Goal: Information Seeking & Learning: Learn about a topic

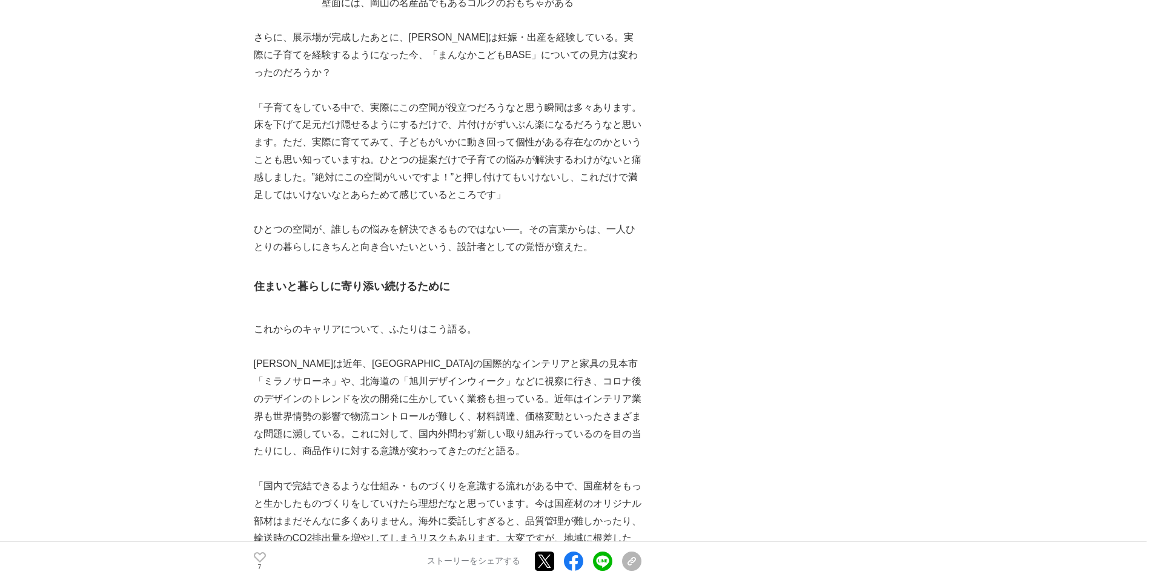
scroll to position [5223, 0]
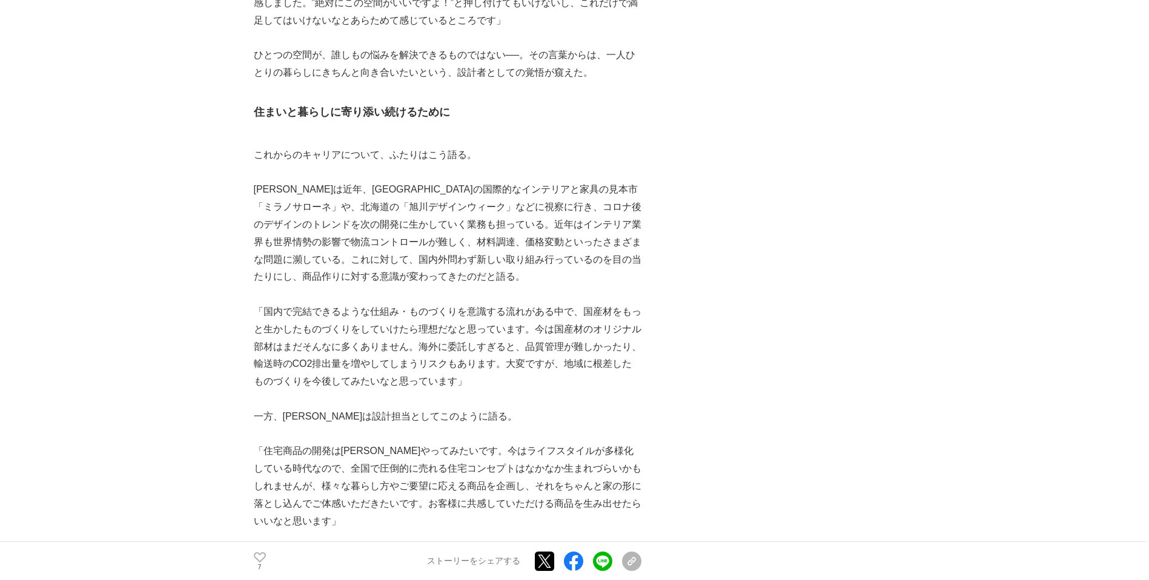
click at [366, 443] on p "「住宅商品の開発は[PERSON_NAME]やってみたいです。今はライフスタイルが多様化している時代なので、全国で圧倒的に売れる住宅コンセプトはなかなか生まれ…" at bounding box center [448, 486] width 388 height 87
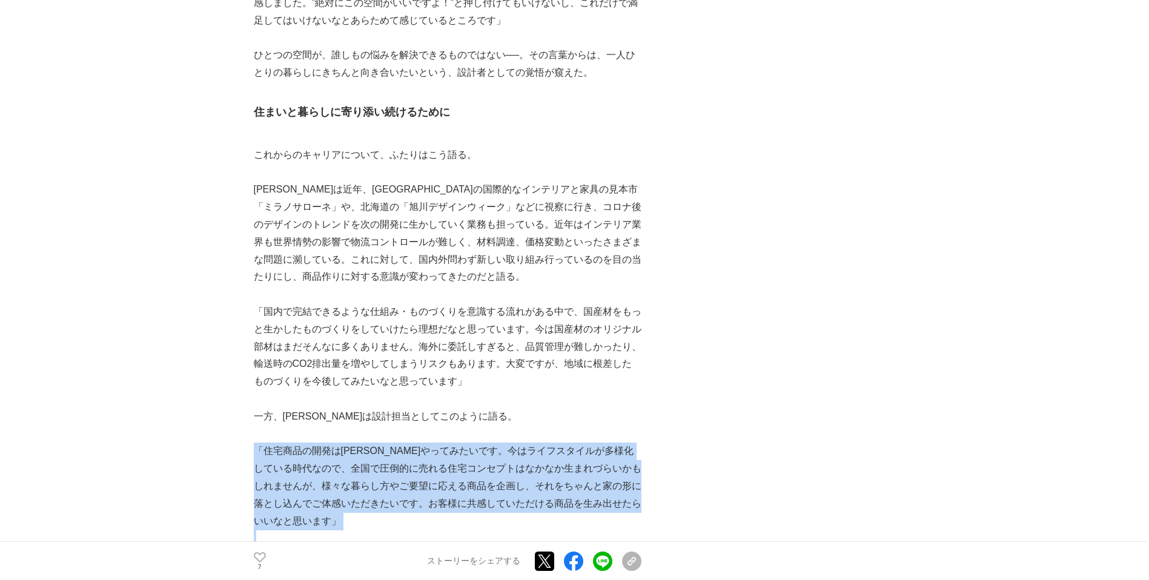
click at [366, 443] on p "「住宅商品の開発は[PERSON_NAME]やってみたいです。今はライフスタイルが多様化している時代なので、全国で圧倒的に売れる住宅コンセプトはなかなか生まれ…" at bounding box center [448, 486] width 388 height 87
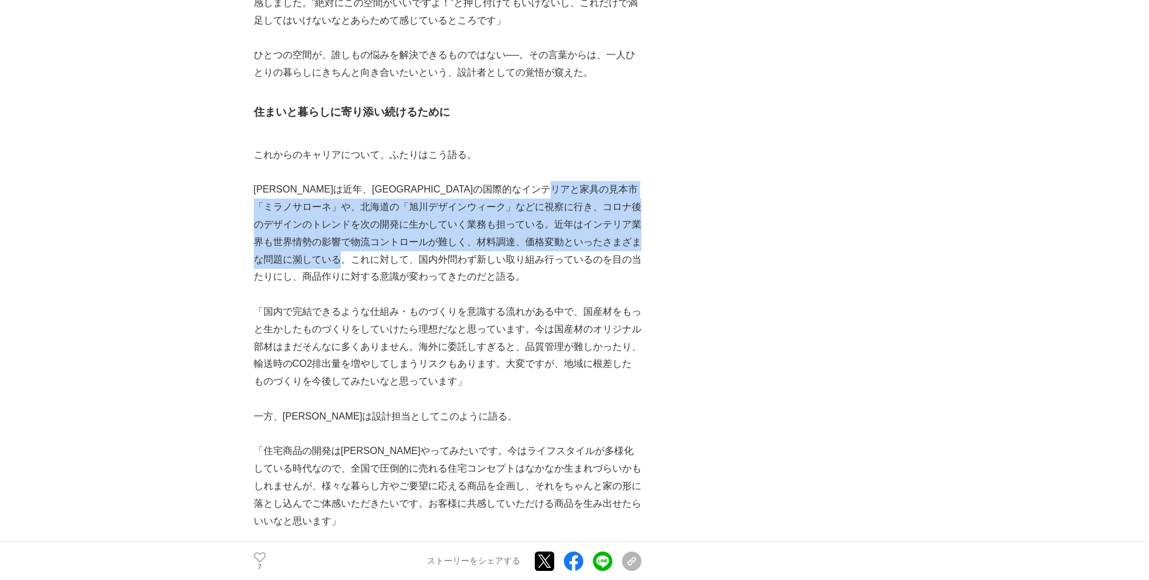
drag, startPoint x: 449, startPoint y: 167, endPoint x: 266, endPoint y: 114, distance: 190.4
click at [268, 181] on p "[PERSON_NAME]は近年、[GEOGRAPHIC_DATA]の国際的なインテリアと家具の見本市「ミラノサローネ」や、北海道の「旭川デザインウィーク」な…" at bounding box center [448, 233] width 388 height 105
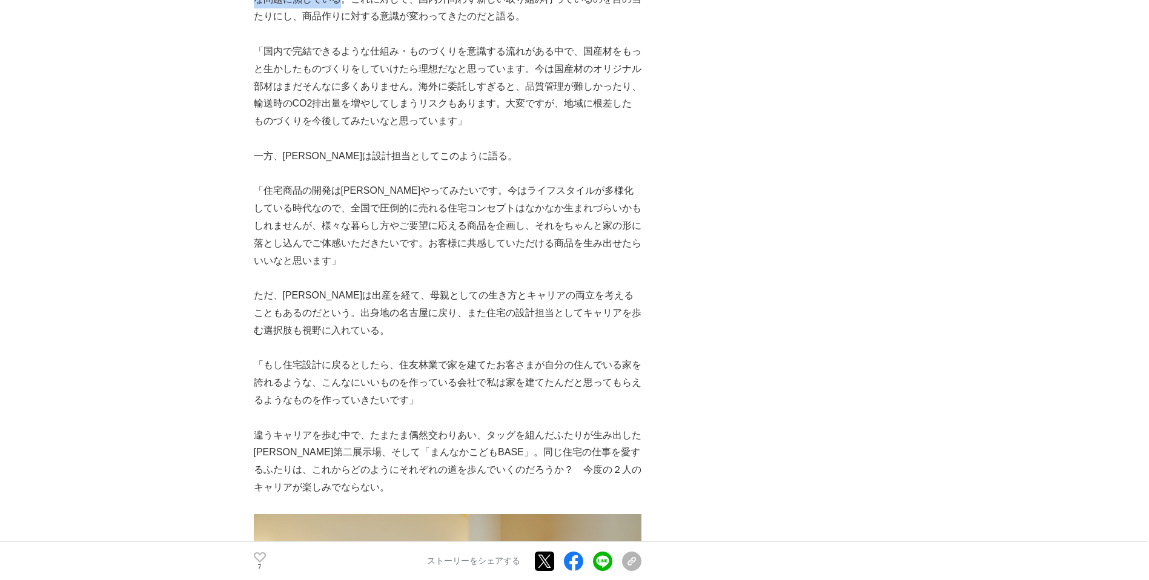
scroll to position [5484, 0]
click at [348, 287] on p "ただ、[PERSON_NAME]は出産を経て、母親としての生き方とキャリアの両立を考えることもあるのだという。出身地の名古屋に戻り、また住宅の設計担当としてキ…" at bounding box center [448, 313] width 388 height 52
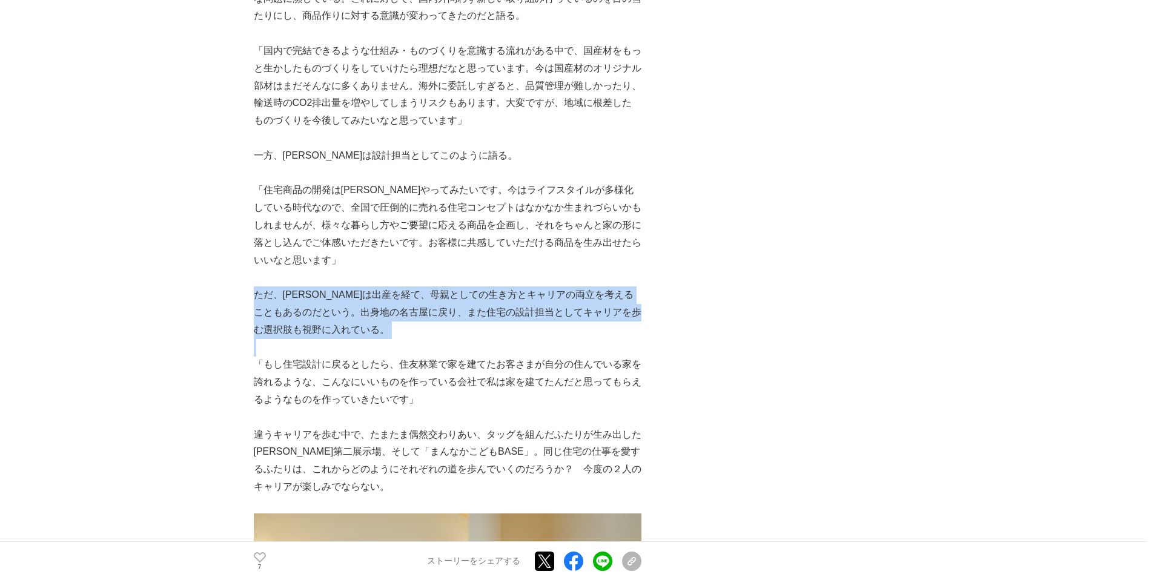
click at [348, 287] on p "ただ、[PERSON_NAME]は出産を経て、母親としての生き方とキャリアの両立を考えることもあるのだという。出身地の名古屋に戻り、また住宅の設計担当としてキ…" at bounding box center [448, 313] width 388 height 52
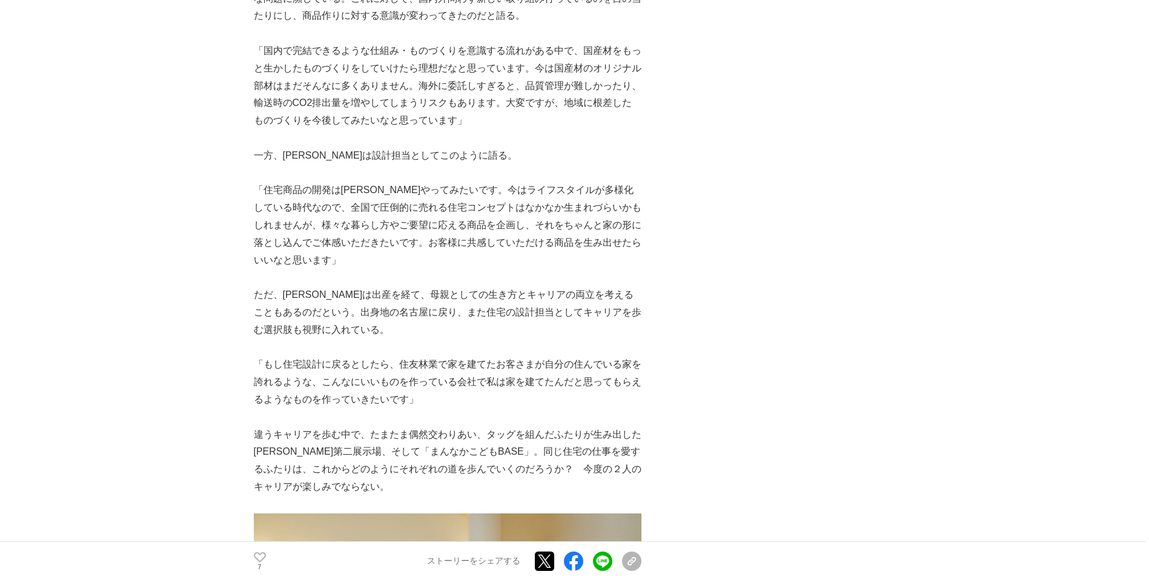
drag, startPoint x: 348, startPoint y: 234, endPoint x: 420, endPoint y: 121, distance: 133.9
click at [420, 182] on p "「住宅商品の開発は[PERSON_NAME]やってみたいです。今はライフスタイルが多様化している時代なので、全国で圧倒的に売れる住宅コンセプトはなかなか生まれ…" at bounding box center [448, 225] width 388 height 87
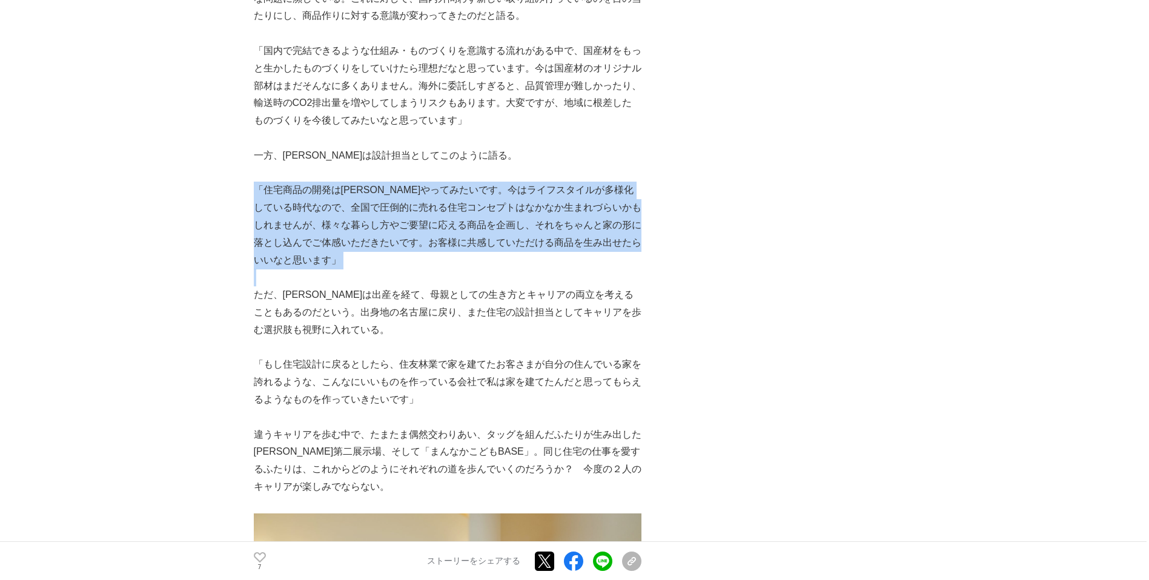
click at [420, 182] on p "「住宅商品の開発は[PERSON_NAME]やってみたいです。今はライフスタイルが多様化している時代なので、全国で圧倒的に売れる住宅コンセプトはなかなか生まれ…" at bounding box center [448, 225] width 388 height 87
drag, startPoint x: 420, startPoint y: 121, endPoint x: 412, endPoint y: 173, distance: 52.7
click at [412, 182] on p "「住宅商品の開発は[PERSON_NAME]やってみたいです。今はライフスタイルが多様化している時代なので、全国で圧倒的に売れる住宅コンセプトはなかなか生まれ…" at bounding box center [448, 225] width 388 height 87
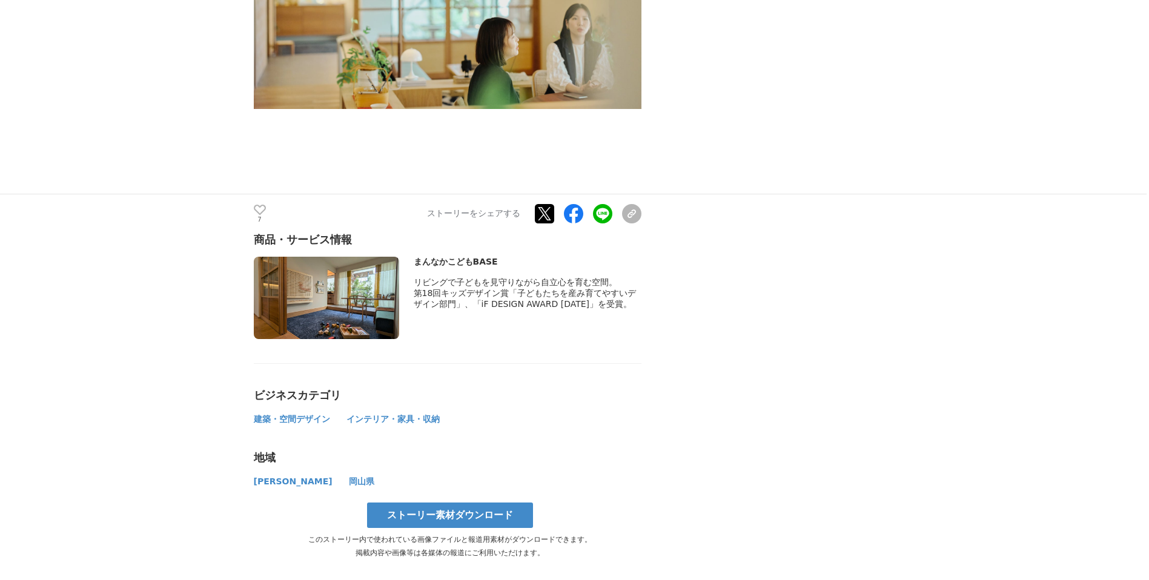
scroll to position [6180, 0]
